Goal: Task Accomplishment & Management: Use online tool/utility

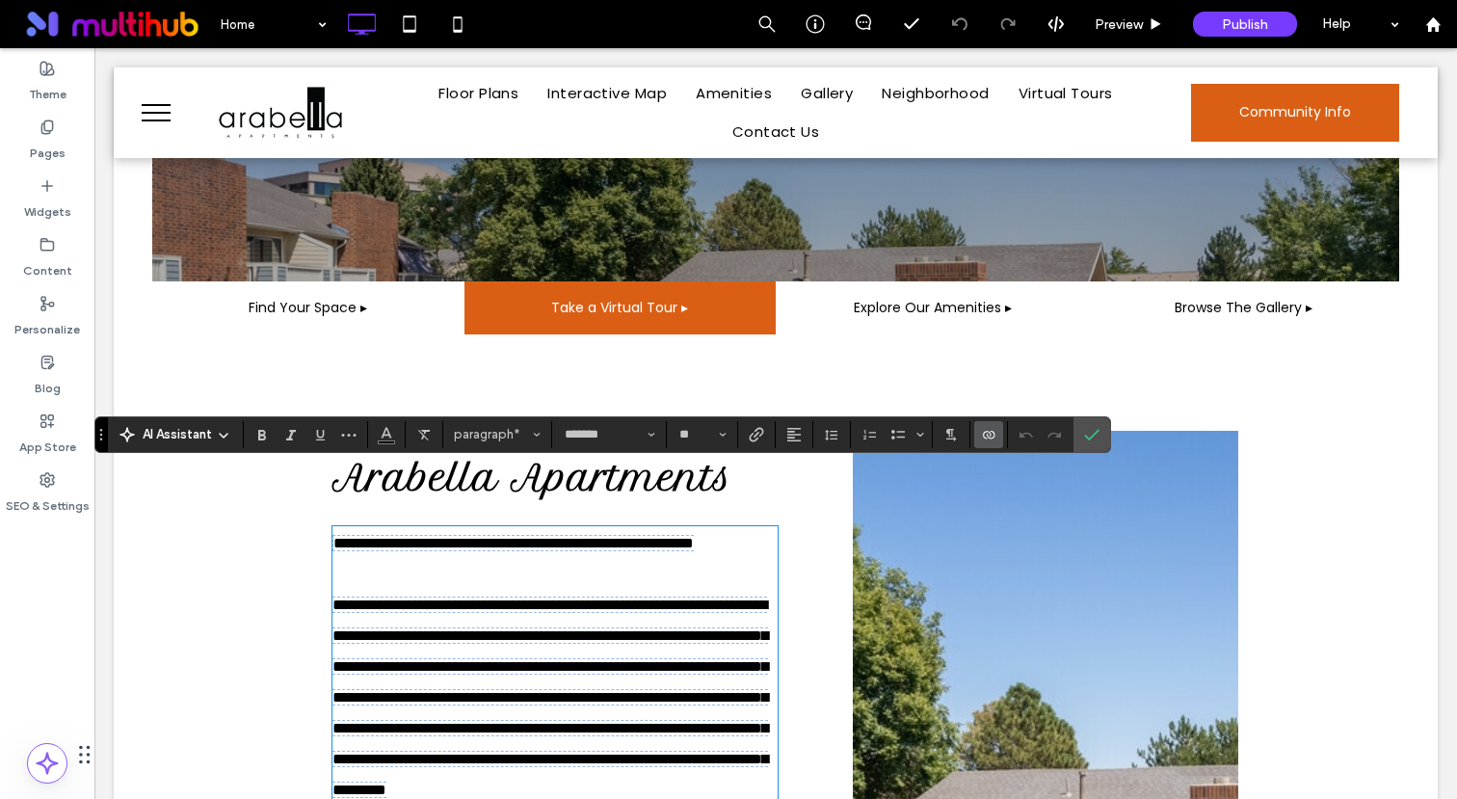
click at [1103, 432] on label "Confirm" at bounding box center [1091, 434] width 29 height 35
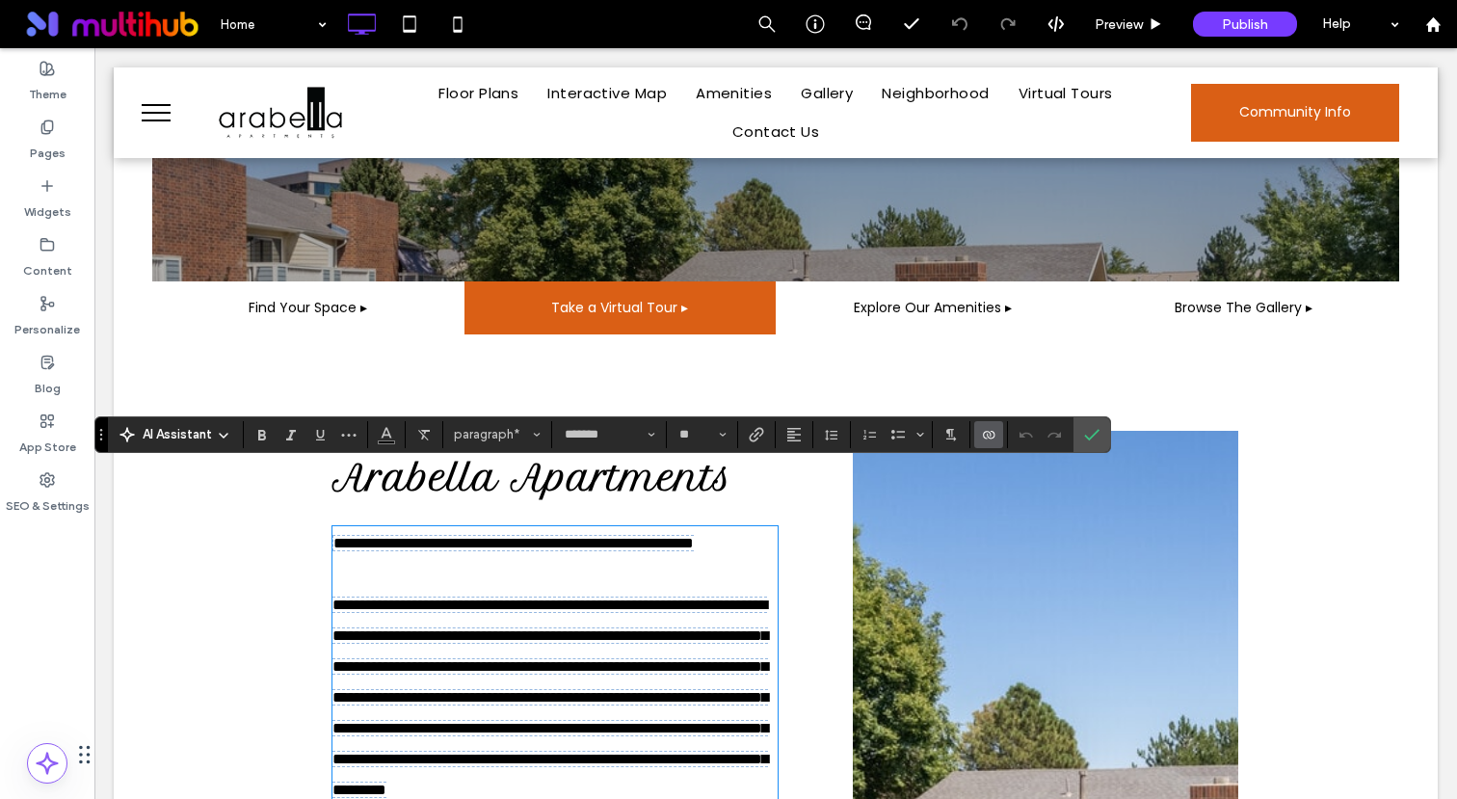
click at [222, 437] on icon at bounding box center [223, 435] width 15 height 15
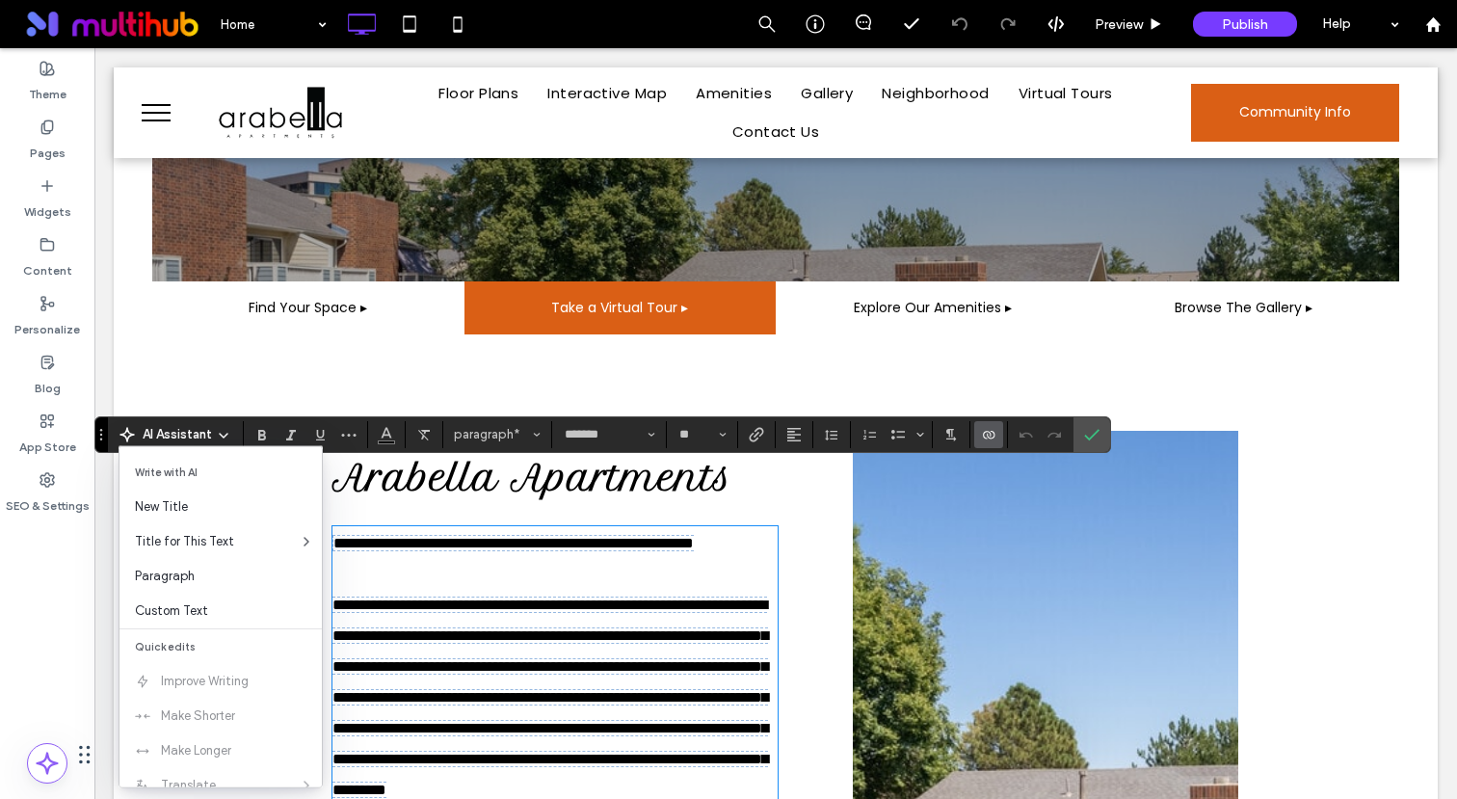
click at [222, 437] on icon at bounding box center [223, 435] width 15 height 15
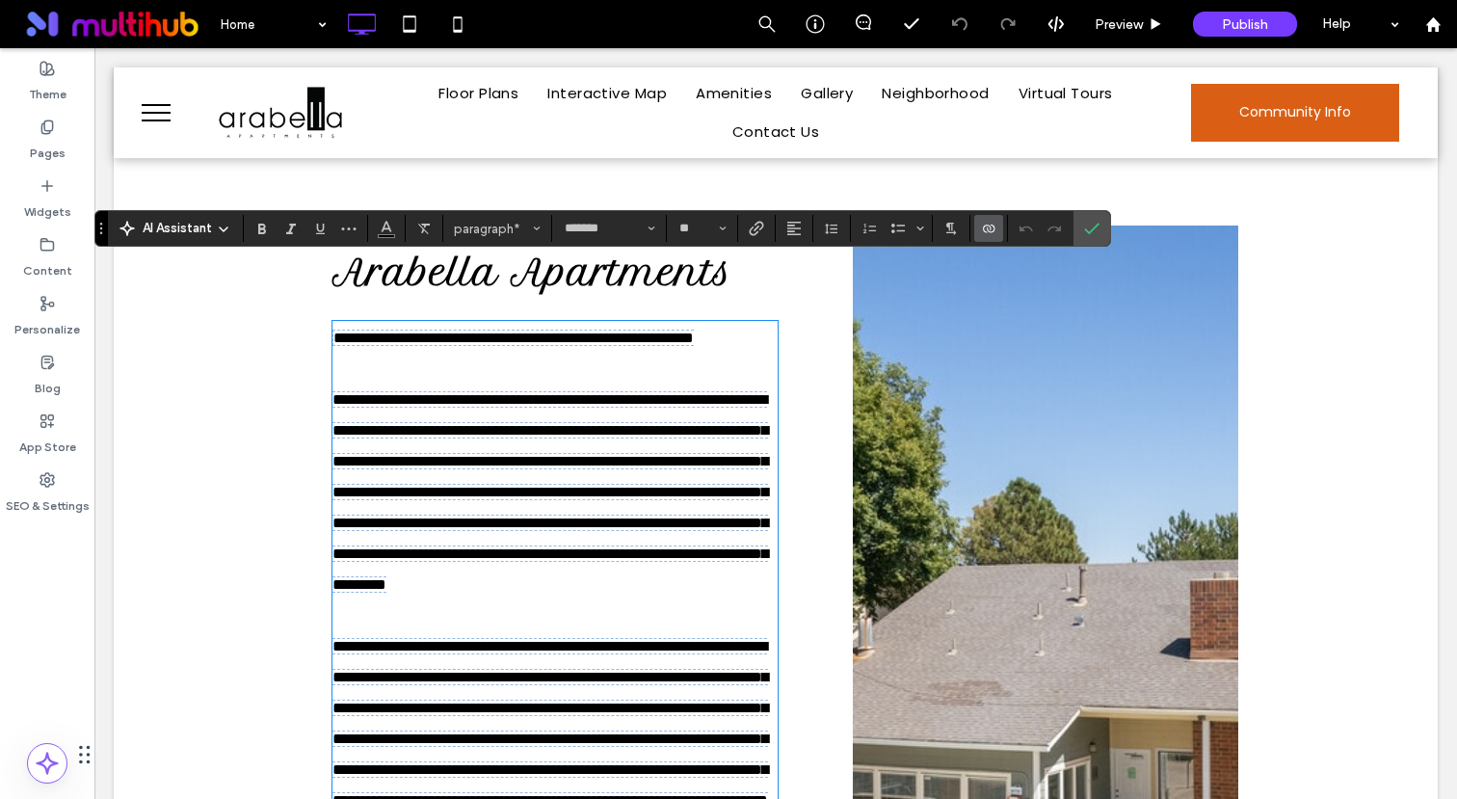
scroll to position [785, 0]
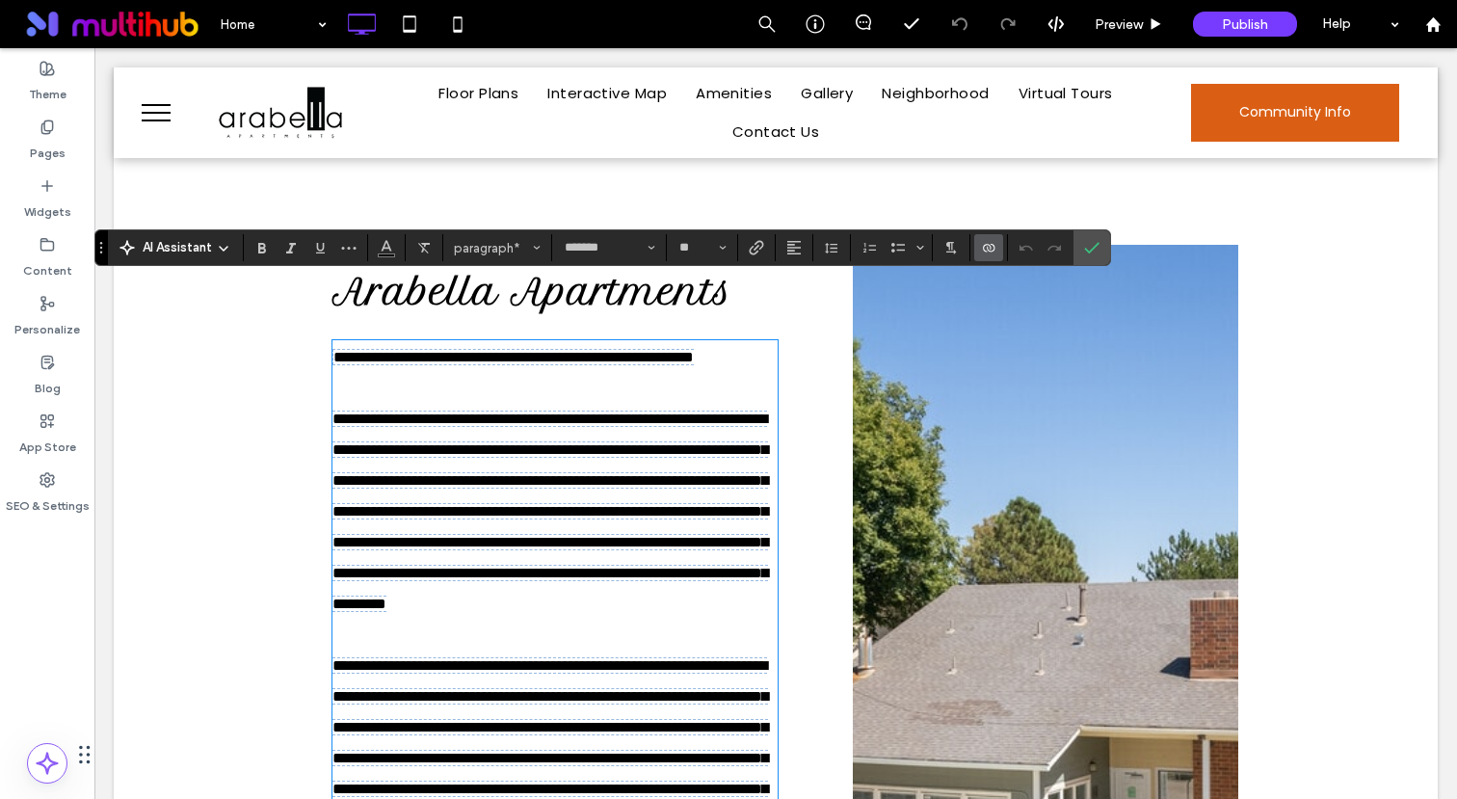
click at [101, 248] on use "Drag" at bounding box center [101, 248] width 2 height 12
click at [220, 341] on div "Arabella Apartments ﻿ ﻿ Find Your Space Click To Paste Click To Paste Row + Add…" at bounding box center [775, 792] width 1247 height 1289
click at [518, 424] on span at bounding box center [550, 804] width 436 height 909
click at [266, 407] on div "Arabella Apartments ﻿ ﻿ Find Your Space Click To Paste Click To Paste Row + Add…" at bounding box center [775, 792] width 1247 height 1289
click at [338, 250] on button "More" at bounding box center [348, 247] width 29 height 27
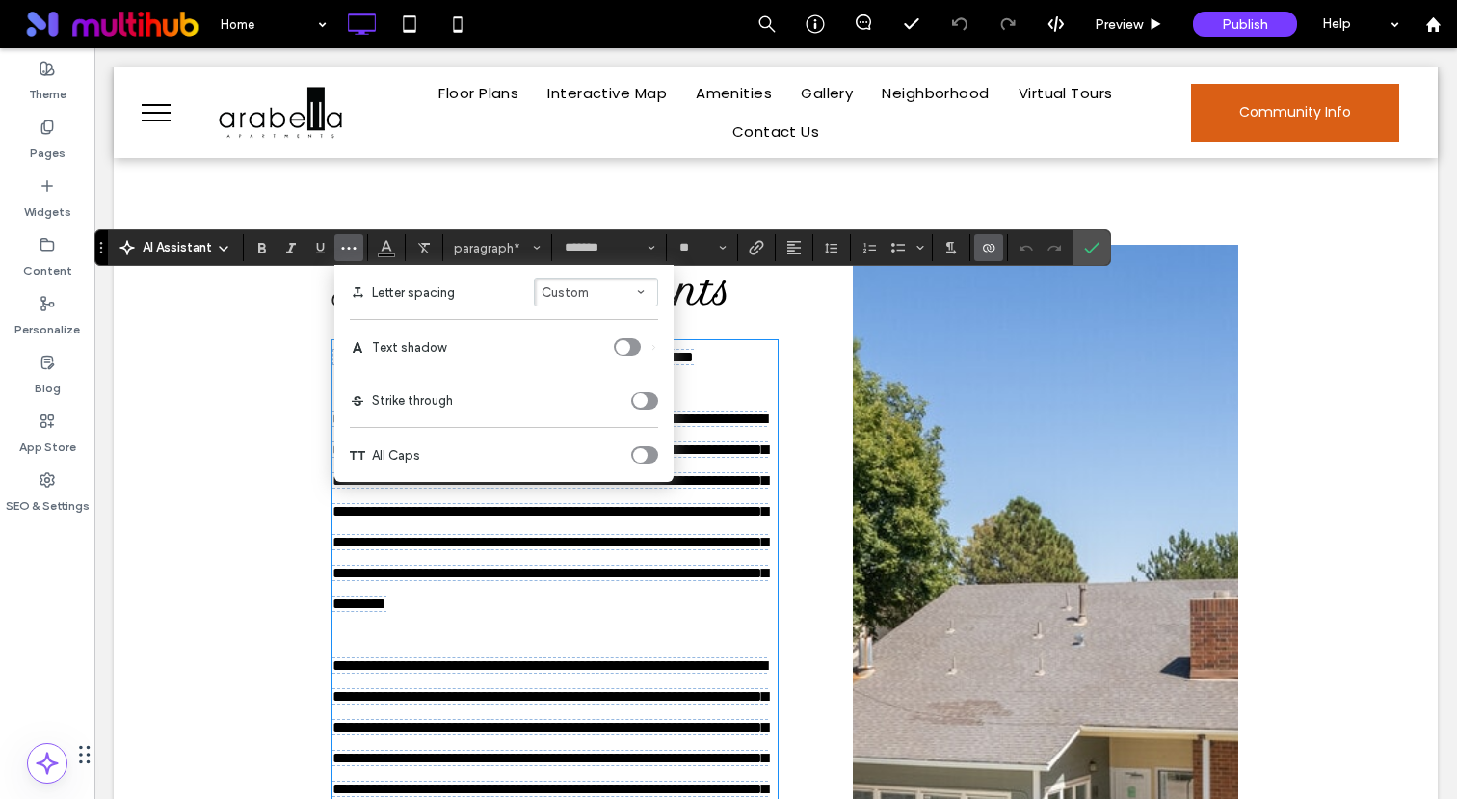
click at [338, 250] on button "More" at bounding box center [348, 247] width 29 height 27
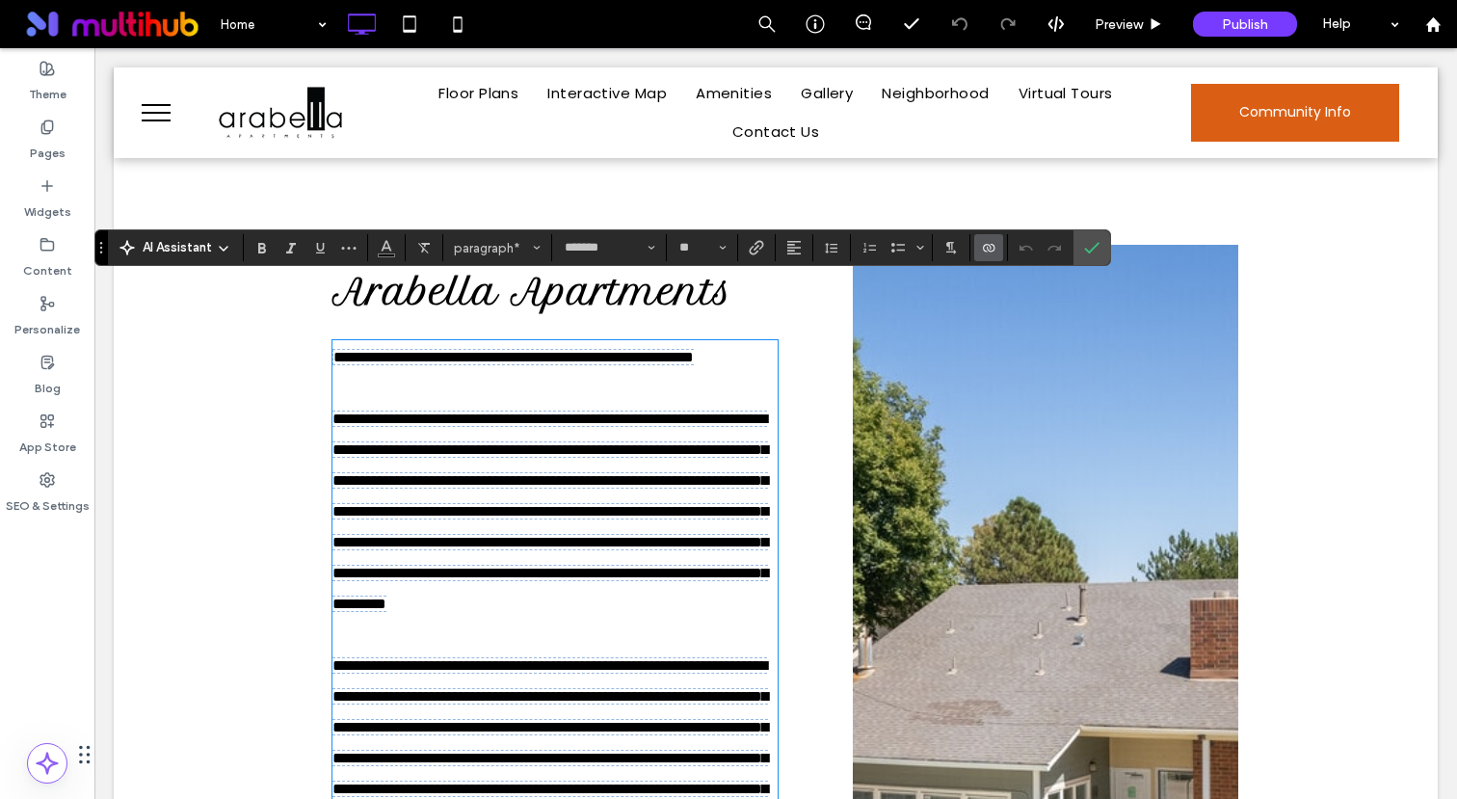
click at [983, 246] on use "Connect To Data" at bounding box center [989, 248] width 12 height 8
click at [1041, 149] on div "Edit Content" at bounding box center [1061, 163] width 172 height 37
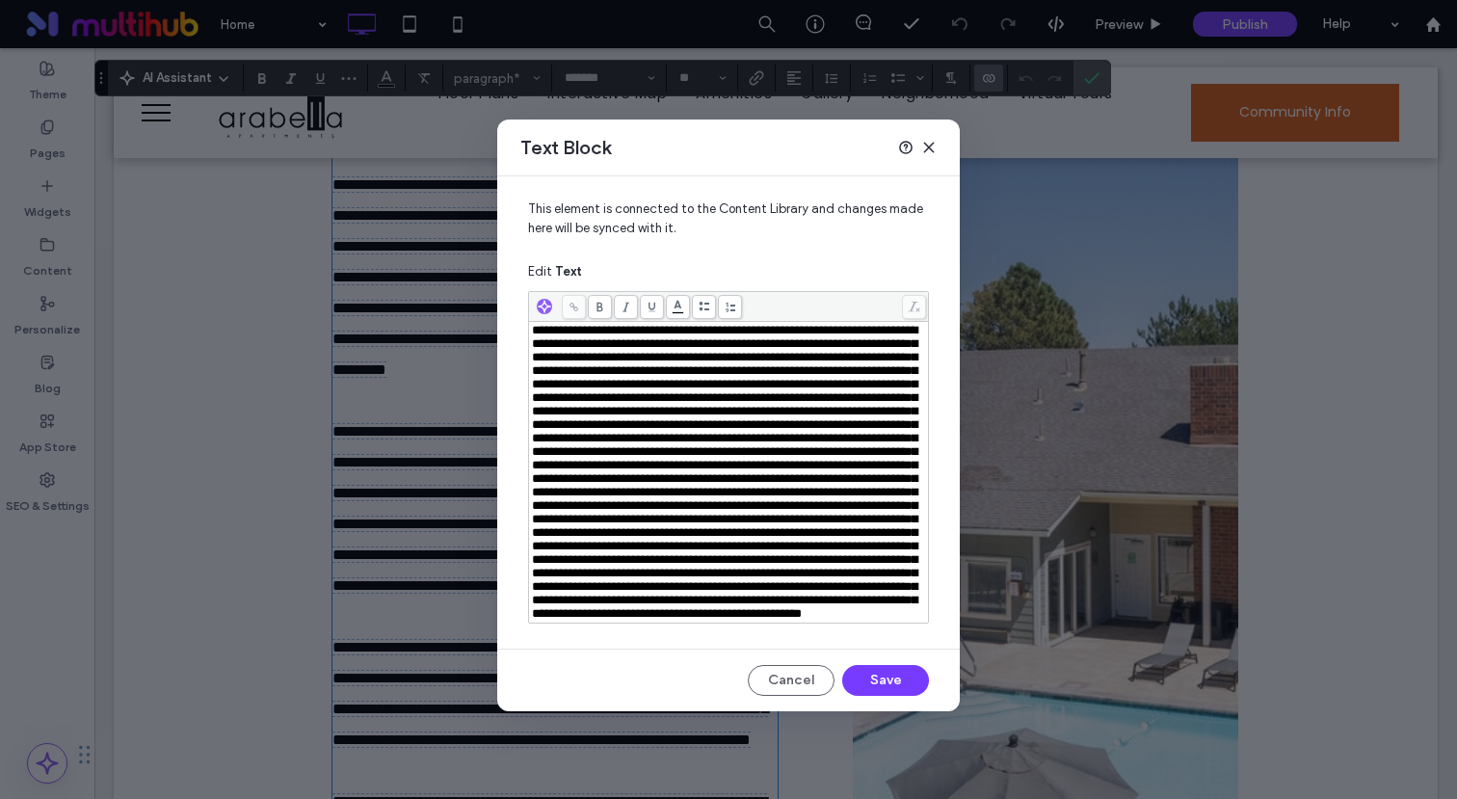
scroll to position [0, 0]
click at [934, 146] on icon at bounding box center [928, 147] width 15 height 15
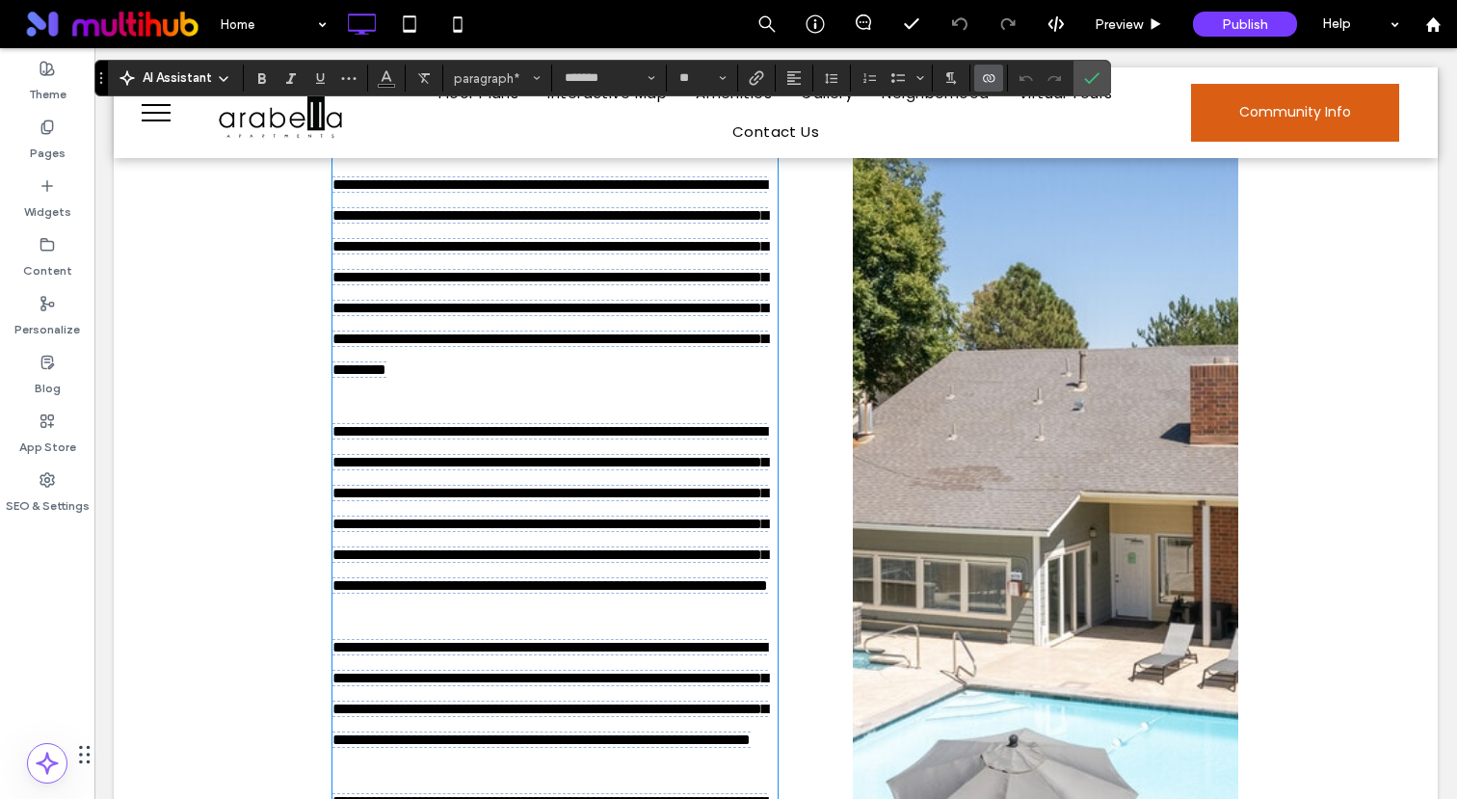
click at [989, 78] on icon "Connect To Data" at bounding box center [988, 77] width 15 height 15
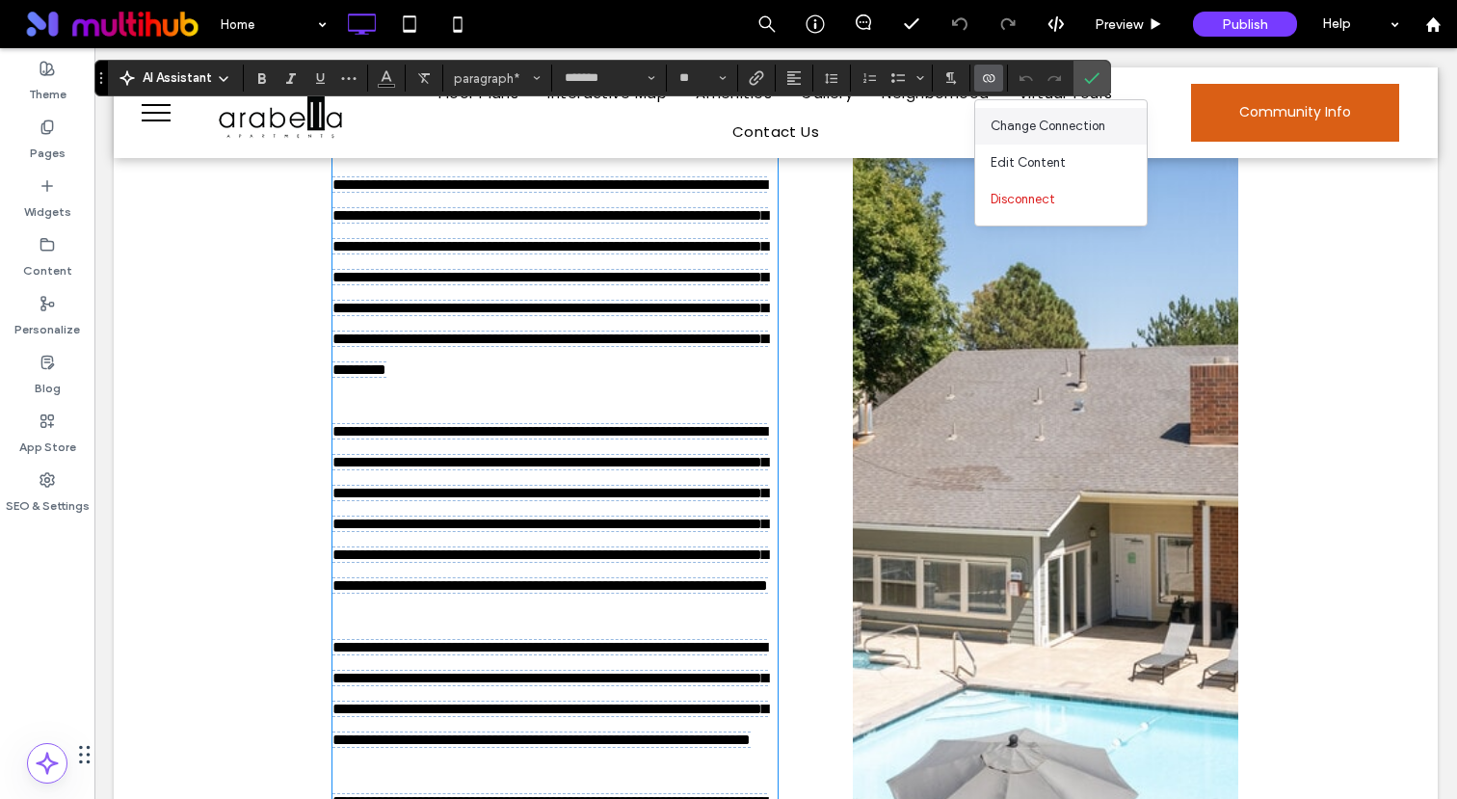
click at [1027, 134] on span "Change Connection" at bounding box center [1048, 126] width 115 height 19
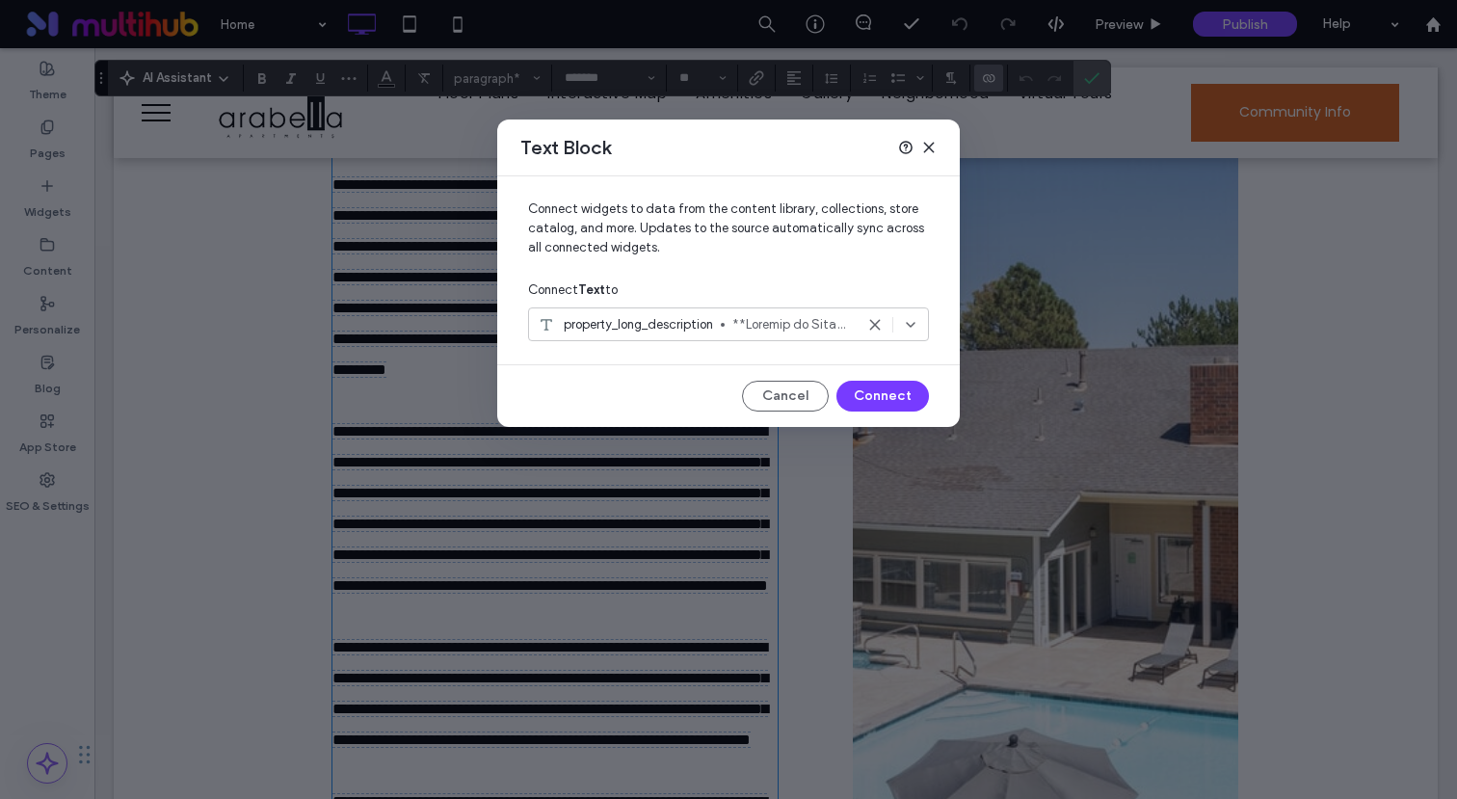
click at [599, 292] on strong "Text" at bounding box center [591, 289] width 27 height 14
click at [645, 292] on div "Connect Text to" at bounding box center [728, 290] width 401 height 35
click at [634, 291] on div "Connect Text to" at bounding box center [728, 290] width 401 height 35
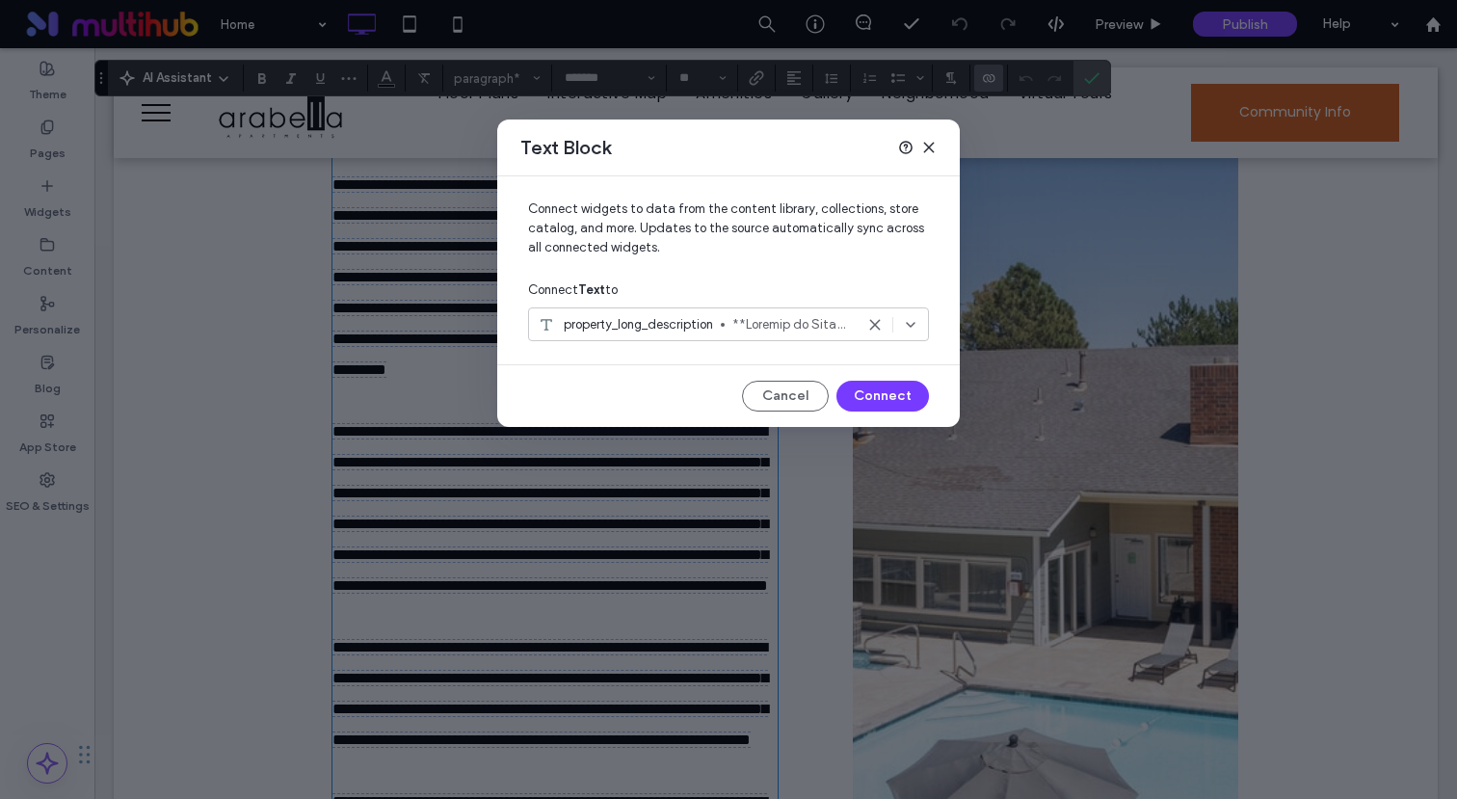
click at [634, 291] on div "Connect Text to" at bounding box center [728, 290] width 401 height 35
click at [1158, 124] on div "Text Block Connect widgets to data from the content library, collections, store…" at bounding box center [728, 399] width 1457 height 799
click at [937, 148] on div "Text Block" at bounding box center [728, 148] width 463 height 57
click at [922, 147] on icon at bounding box center [928, 147] width 15 height 15
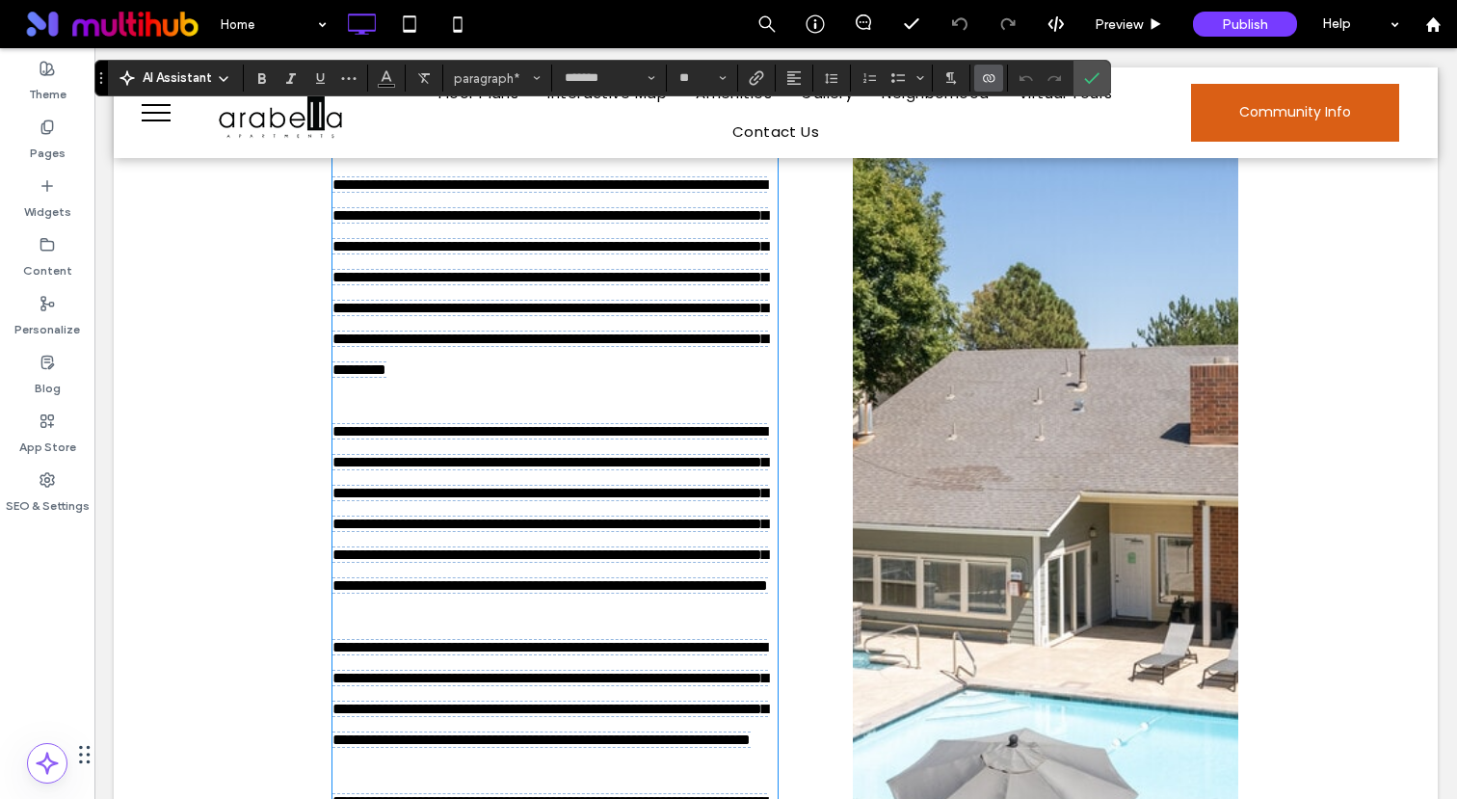
click at [658, 285] on span at bounding box center [550, 570] width 436 height 909
click at [826, 259] on div "Arabella Apartments ﻿ ﻿ Find Your Space Click To Paste" at bounding box center [583, 559] width 540 height 1097
click at [332, 276] on span at bounding box center [550, 570] width 436 height 909
click at [282, 276] on div "Arabella Apartments ﻿ ﻿ Find Your Space Click To Paste Click To Paste Row + Add…" at bounding box center [775, 558] width 1247 height 1289
